Goal: Use online tool/utility

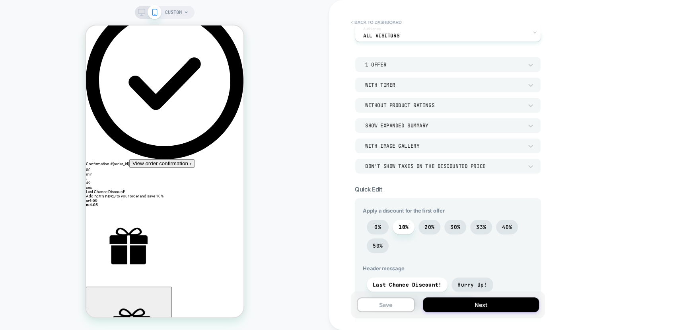
scroll to position [23, 0]
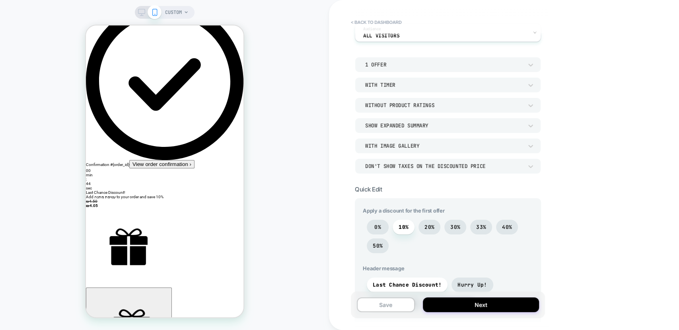
click at [277, 100] on div "CUSTOM" at bounding box center [164, 165] width 329 height 314
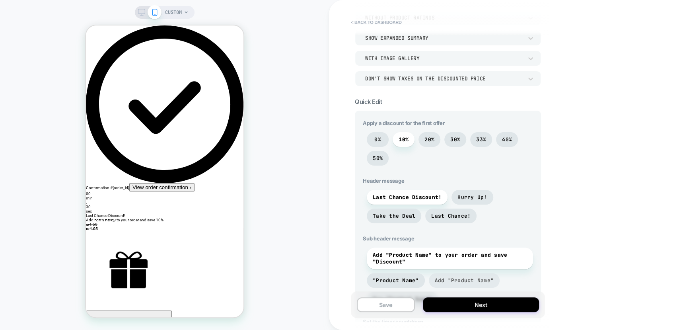
scroll to position [0, 0]
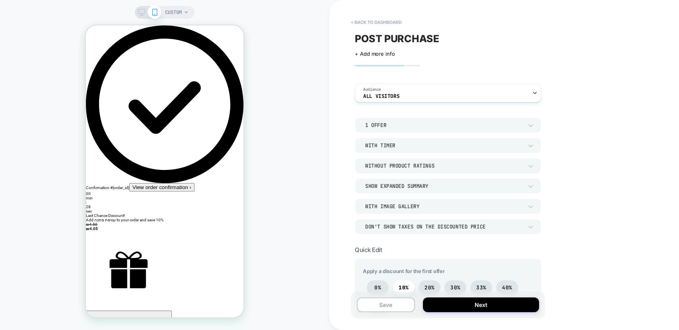
click at [389, 124] on div "1 Offer" at bounding box center [444, 125] width 158 height 7
click at [393, 124] on div at bounding box center [339, 165] width 679 height 330
click at [394, 143] on div "With Timer" at bounding box center [444, 145] width 158 height 7
click at [394, 143] on div at bounding box center [339, 165] width 679 height 330
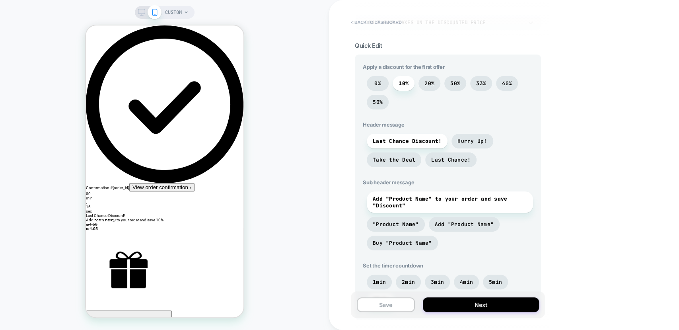
scroll to position [518, 0]
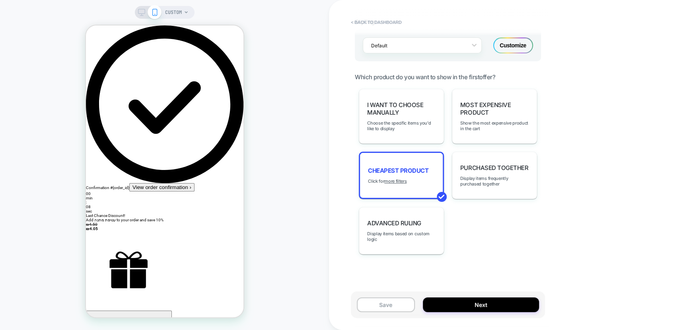
click at [560, 160] on div "< back to dashboard POST PURCHASE Click to edit experience details + Add more i…" at bounding box center [504, 165] width 350 height 330
click at [491, 166] on span "Purchased Together" at bounding box center [495, 168] width 68 height 8
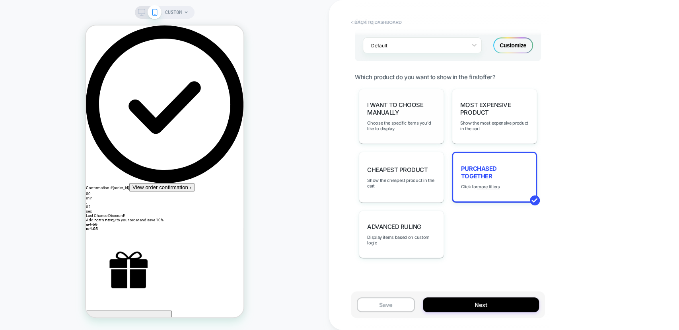
click at [404, 110] on span "I want to choose manually" at bounding box center [401, 108] width 68 height 15
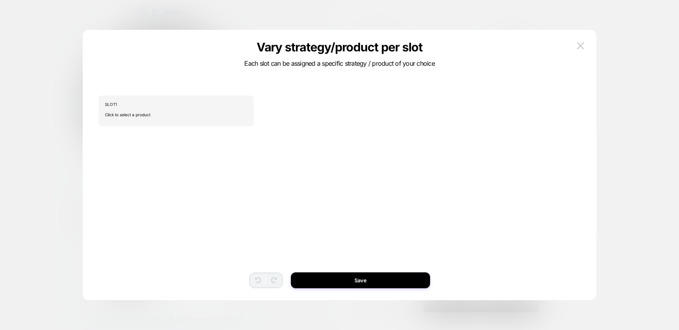
scroll to position [0, 0]
click at [583, 49] on img at bounding box center [580, 45] width 7 height 7
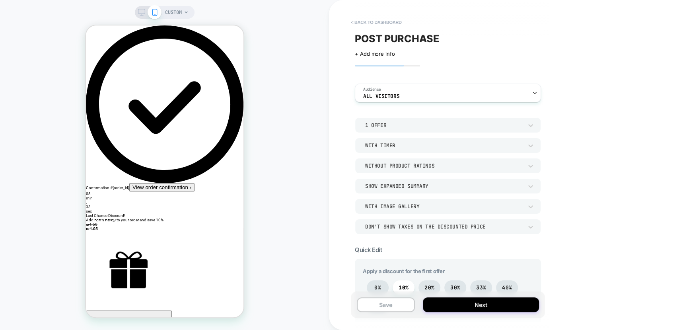
click at [395, 144] on div "With Timer" at bounding box center [444, 145] width 158 height 7
click at [395, 144] on div at bounding box center [339, 165] width 679 height 330
click at [398, 163] on div "Without Product Ratings" at bounding box center [444, 165] width 158 height 7
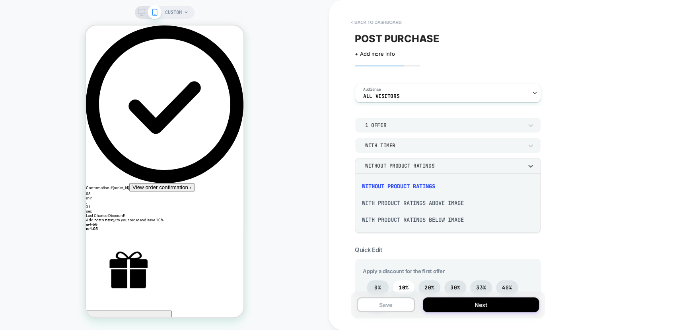
click at [402, 165] on div at bounding box center [339, 165] width 679 height 330
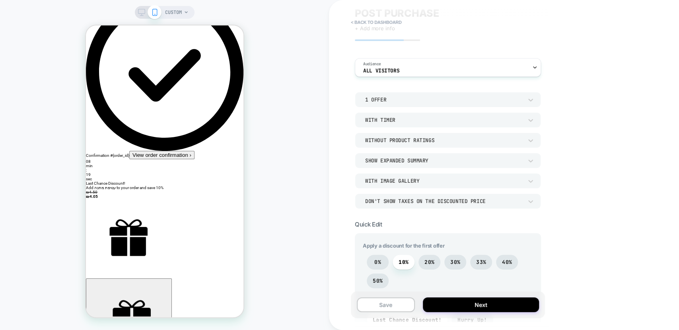
scroll to position [33, 0]
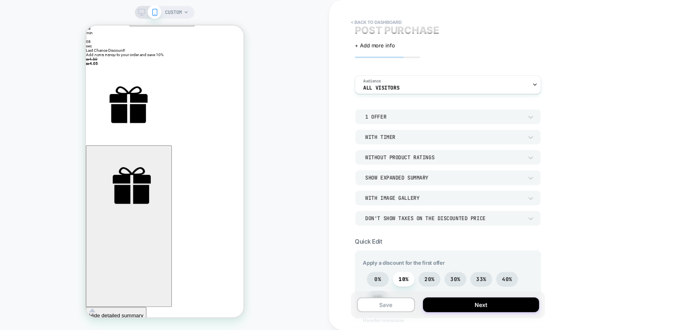
scroll to position [0, 0]
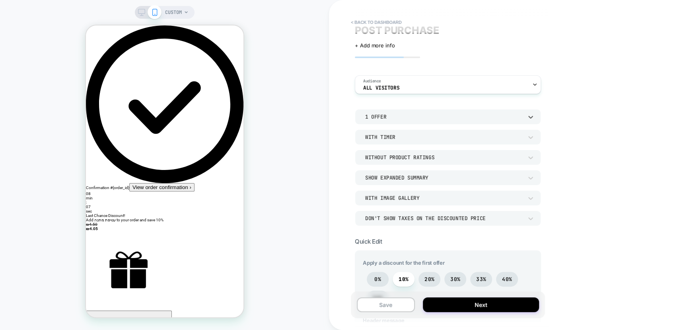
click at [393, 110] on div "1 Offer" at bounding box center [448, 116] width 186 height 15
click at [470, 106] on div at bounding box center [339, 165] width 679 height 330
click at [417, 125] on div "1 Offer With Timer Without Product Ratings Show Expanded Summary With Image Gal…" at bounding box center [448, 167] width 186 height 117
click at [412, 142] on div "With Timer" at bounding box center [448, 136] width 186 height 15
click at [412, 139] on div at bounding box center [339, 165] width 679 height 330
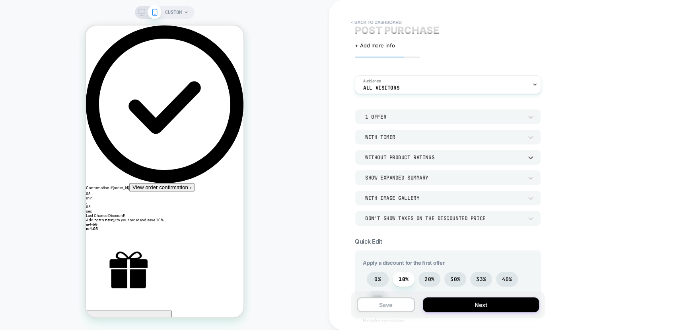
click at [408, 158] on div "Without Product Ratings" at bounding box center [444, 157] width 158 height 7
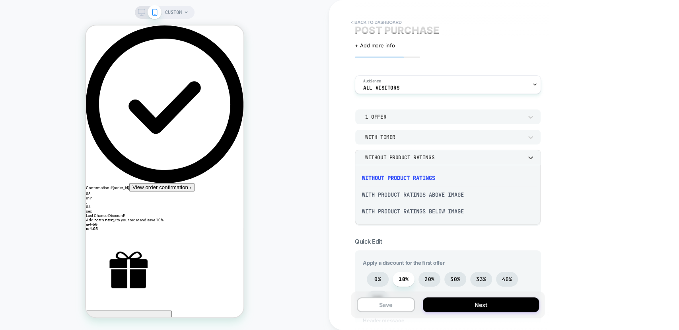
click at [429, 158] on div at bounding box center [339, 165] width 679 height 330
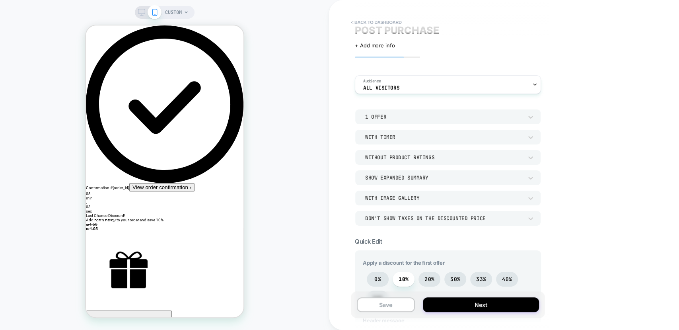
click at [426, 183] on div "Show Expanded Summary" at bounding box center [448, 177] width 186 height 15
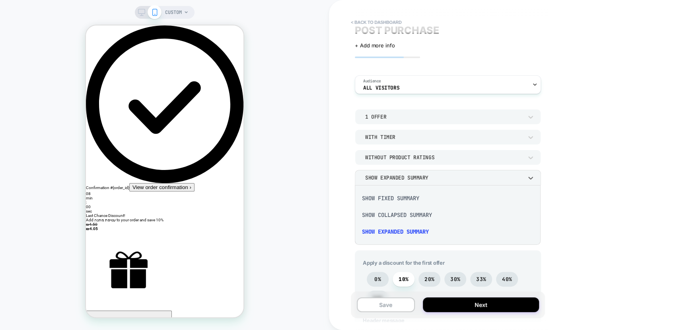
click at [409, 175] on div at bounding box center [339, 165] width 679 height 330
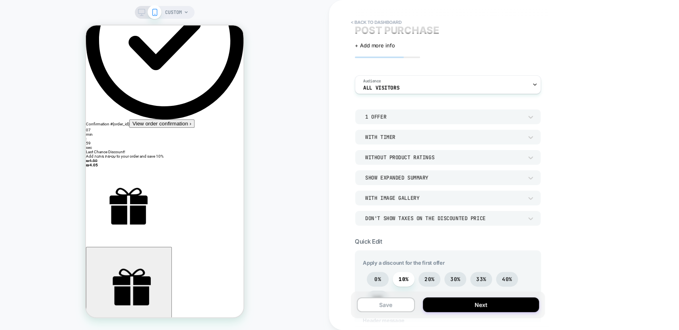
scroll to position [64, 0]
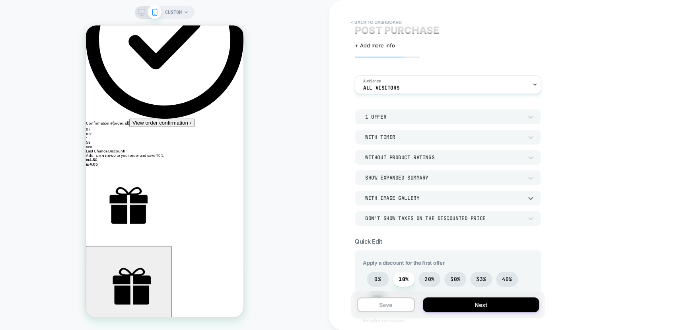
click at [433, 195] on div "With Image Gallery" at bounding box center [444, 198] width 158 height 7
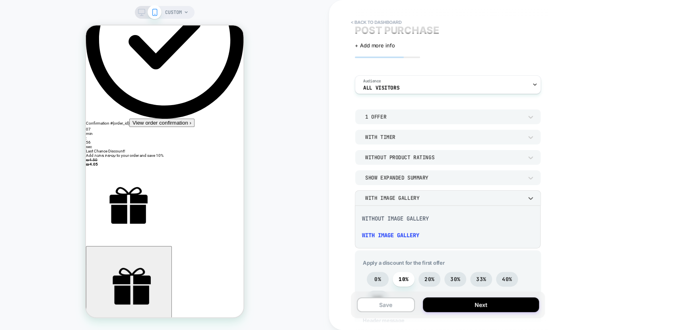
click at [433, 194] on div at bounding box center [339, 165] width 679 height 330
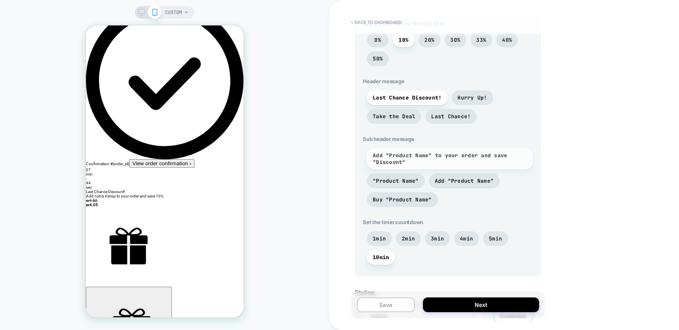
scroll to position [248, 0]
click at [416, 159] on span "Add "Product Name" to your order and save "Discount"" at bounding box center [450, 159] width 154 height 14
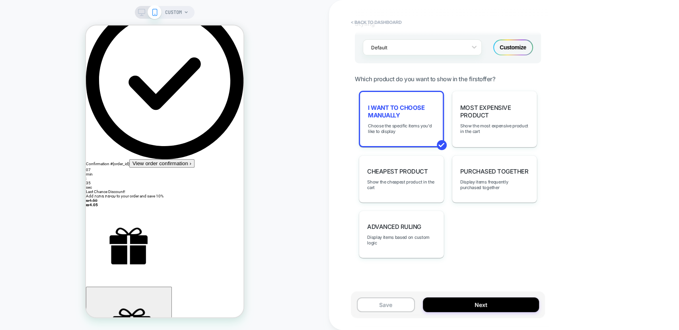
scroll to position [449, 0]
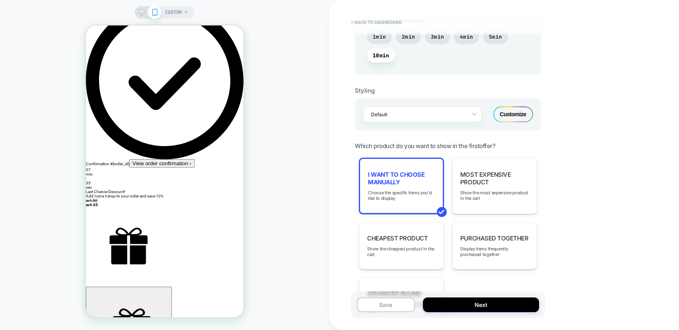
click at [506, 115] on div "Customize" at bounding box center [514, 114] width 40 height 16
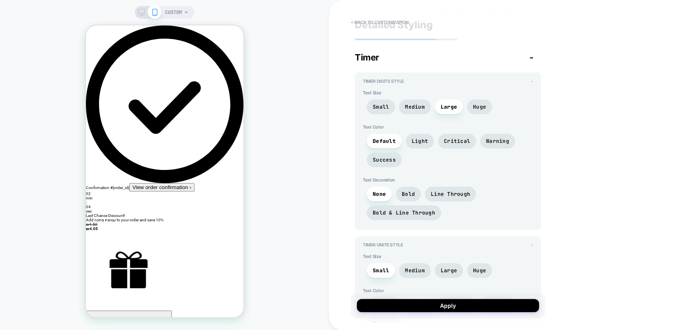
scroll to position [0, 0]
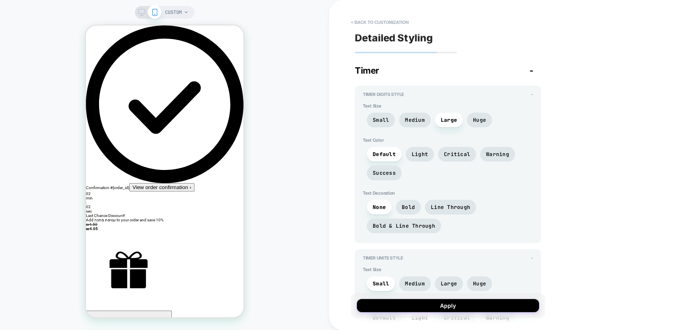
click at [528, 67] on div "Timer -" at bounding box center [448, 70] width 186 height 10
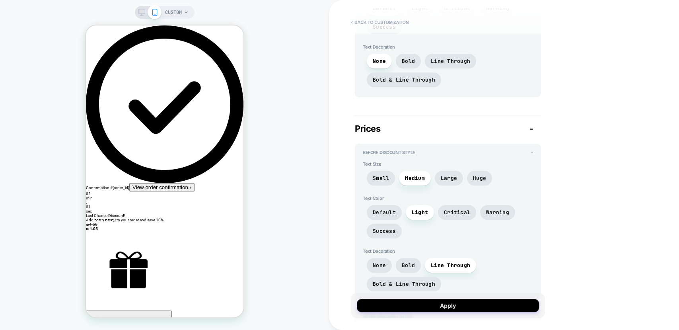
scroll to position [199, 0]
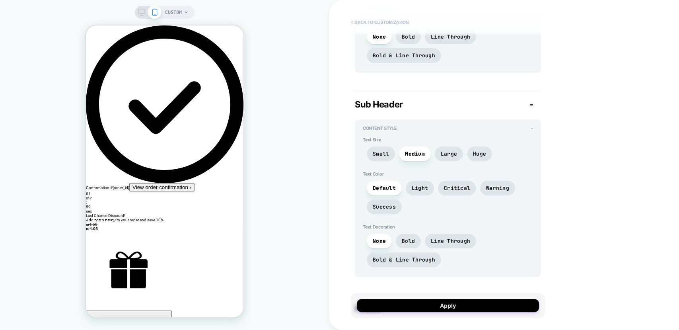
click at [365, 19] on button "< Back to customization" at bounding box center [380, 22] width 66 height 13
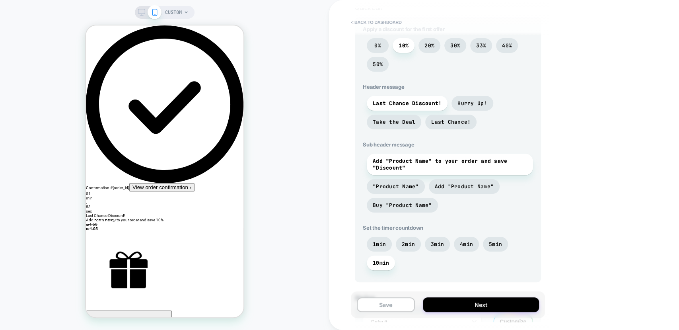
scroll to position [242, 0]
click at [436, 167] on span "Add "Product Name" to your order and save "Discount"" at bounding box center [450, 164] width 154 height 14
click at [412, 187] on span ""Product Name"" at bounding box center [396, 186] width 46 height 7
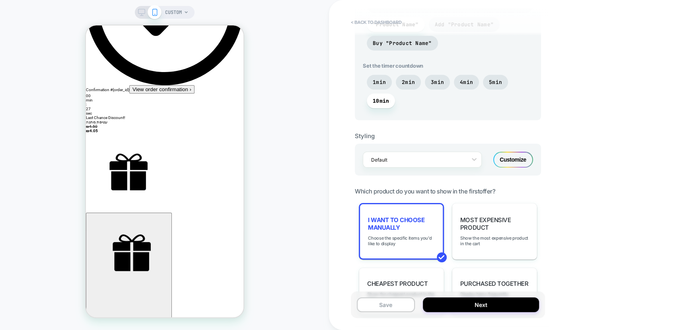
scroll to position [0, 0]
